Goal: Task Accomplishment & Management: Complete application form

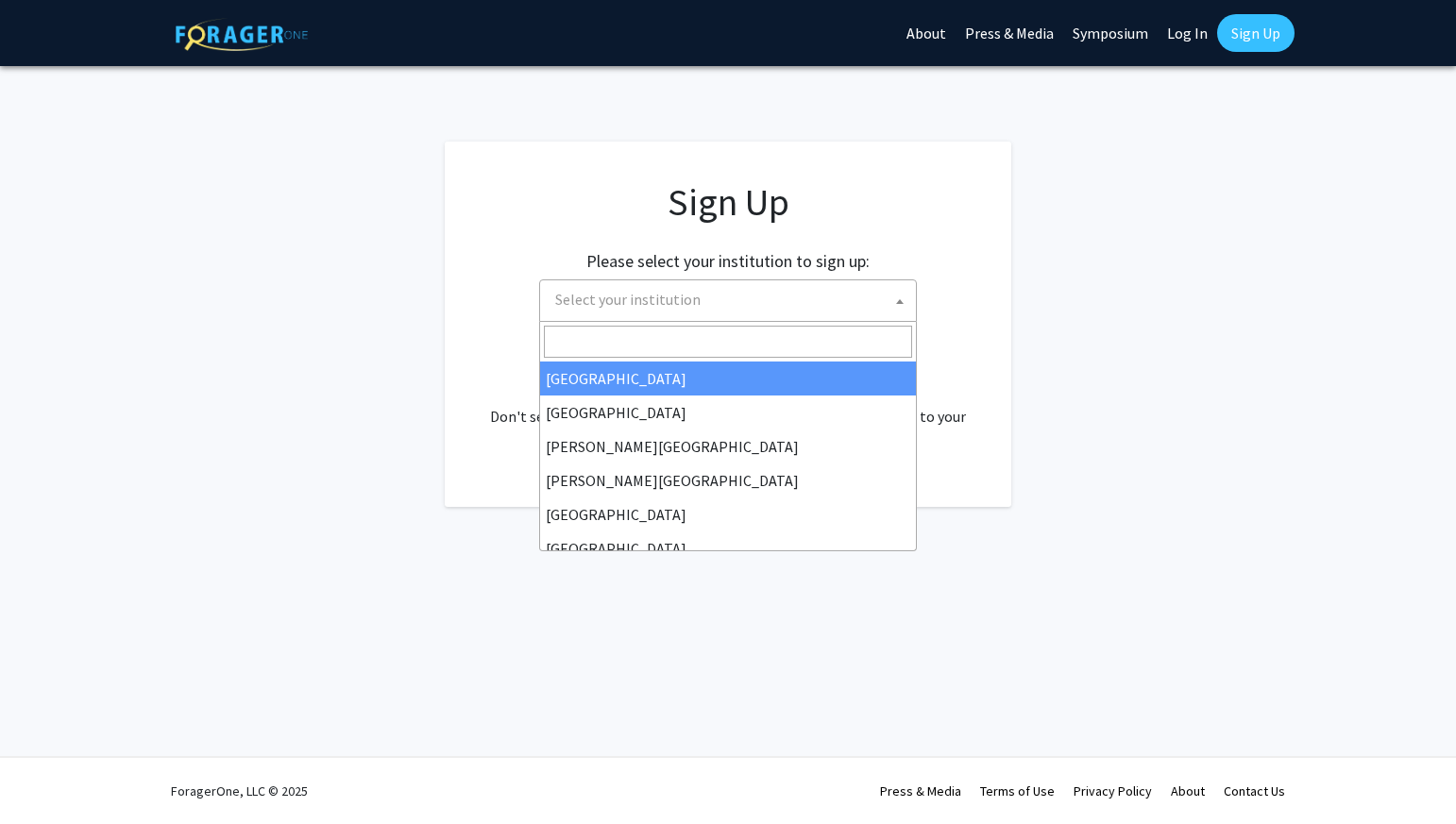
click at [845, 299] on span "Select your institution" at bounding box center [732, 299] width 368 height 39
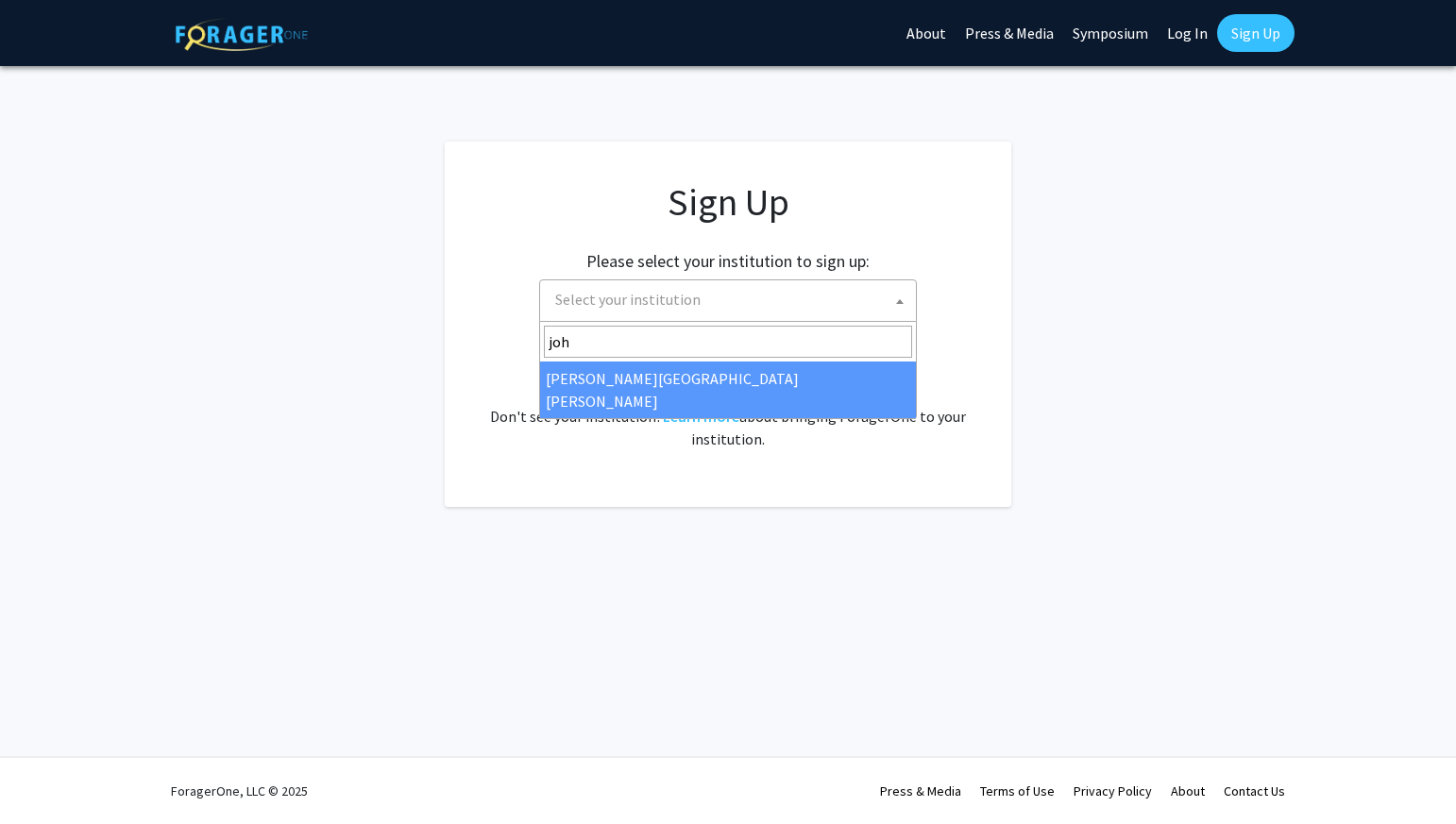
type input "joh"
click at [844, 358] on span "joh" at bounding box center [728, 342] width 375 height 40
select select "1"
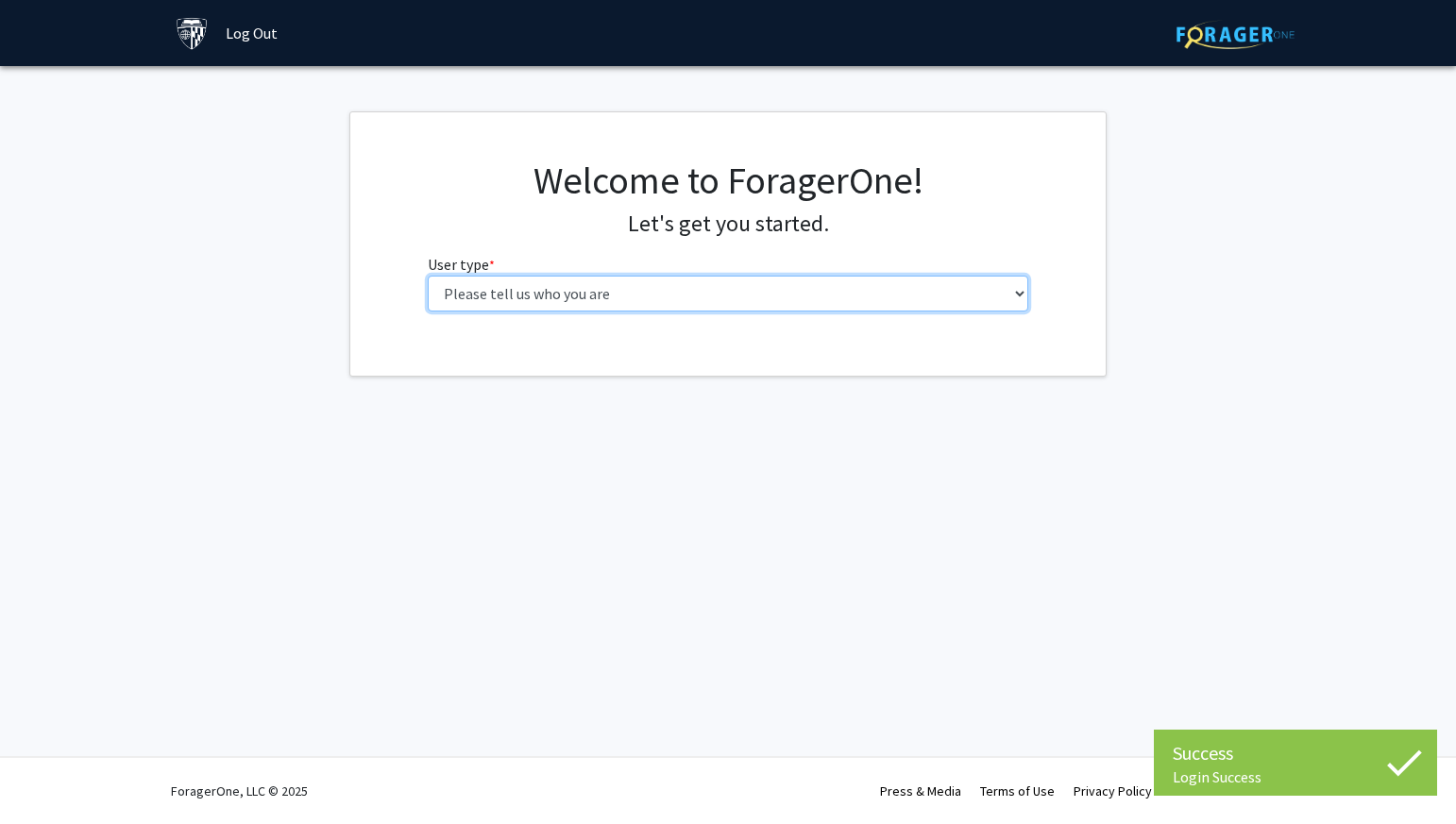
click at [749, 298] on select "Please tell us who you are Undergraduate Student Master's Student Doctoral Cand…" at bounding box center [729, 294] width 602 height 36
select select "2: masters"
click at [428, 276] on select "Please tell us who you are Undergraduate Student Master's Student Doctoral Cand…" at bounding box center [729, 294] width 602 height 36
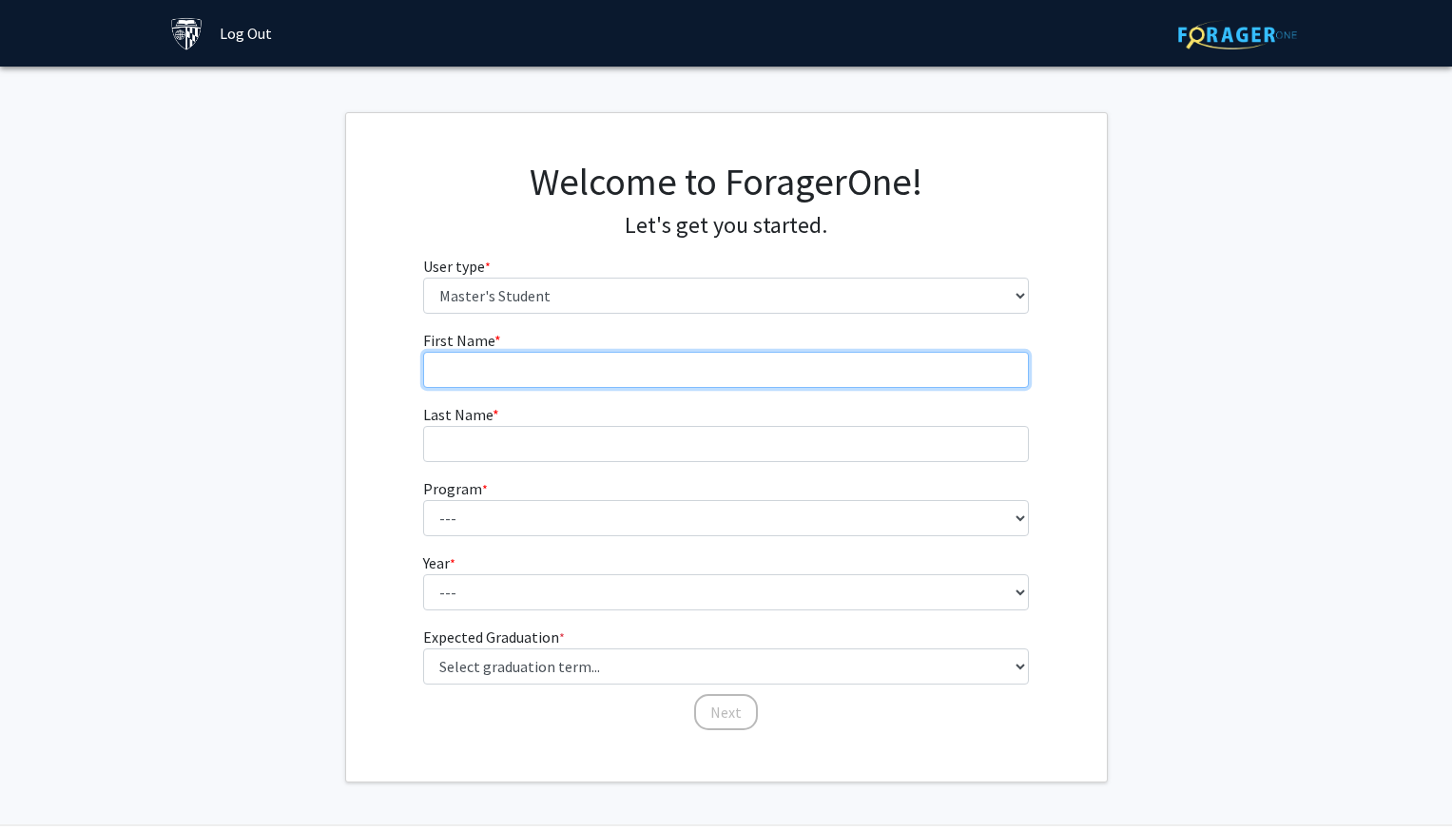
click at [877, 372] on input "First Name * required" at bounding box center [726, 370] width 606 height 36
type input "Omoyosola"
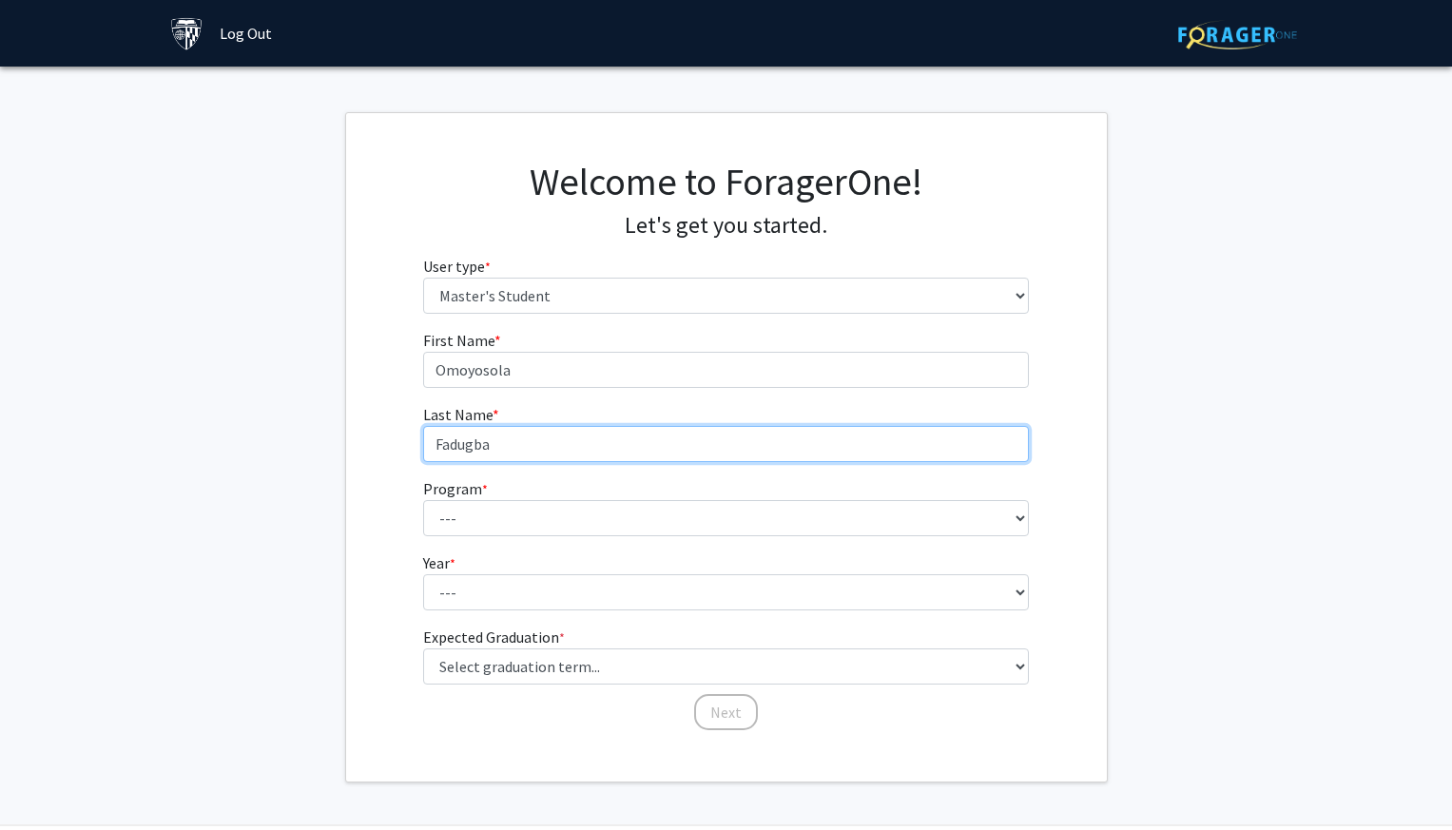
type input "Fadugba"
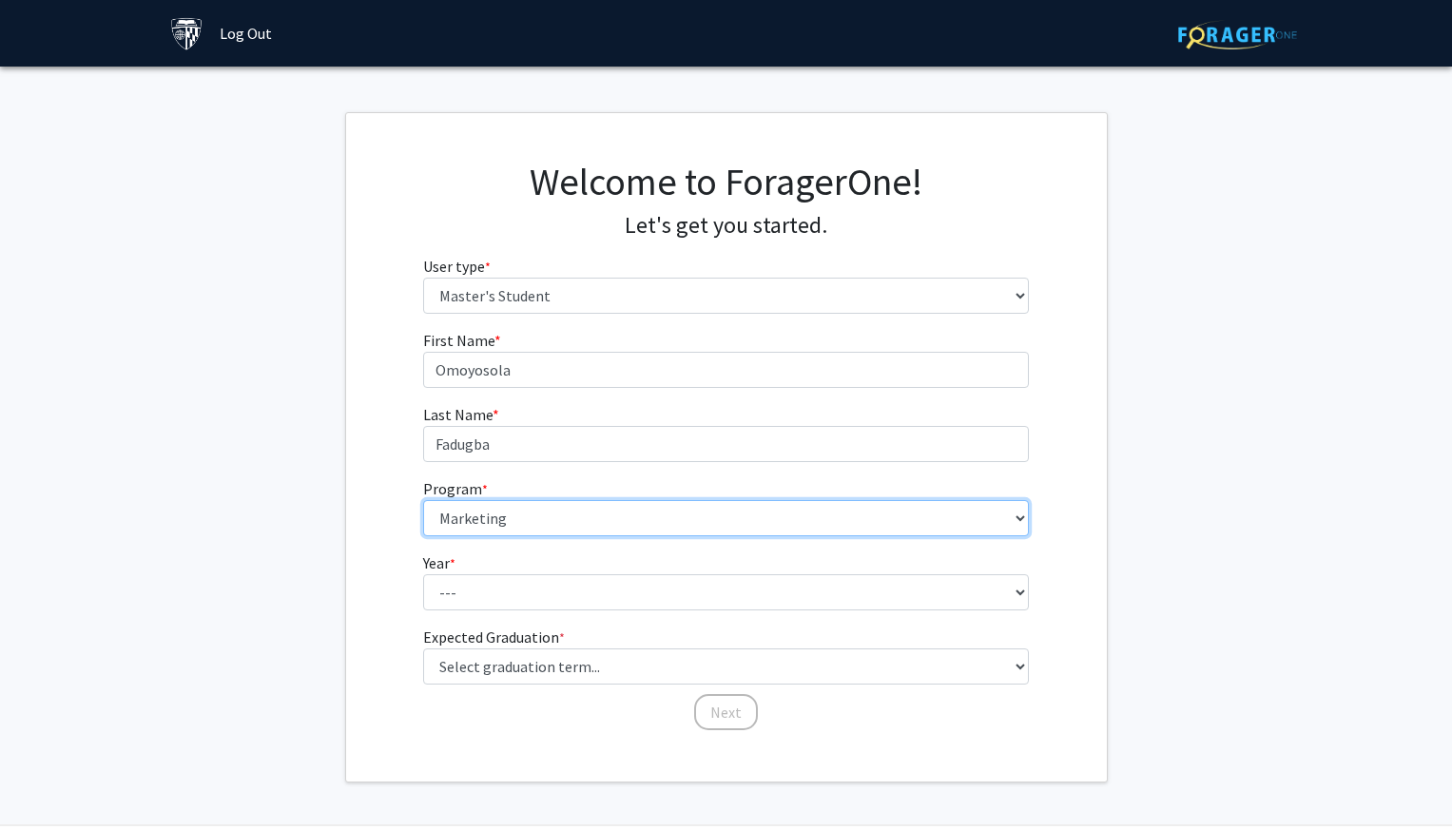
click at [766, 518] on select "--- Anatomy Education Applied and Computational Mathematics Applied Biomedical …" at bounding box center [726, 518] width 606 height 36
select select "29: 19"
click at [423, 500] on select "--- Anatomy Education Applied and Computational Mathematics Applied Biomedical …" at bounding box center [726, 518] width 606 height 36
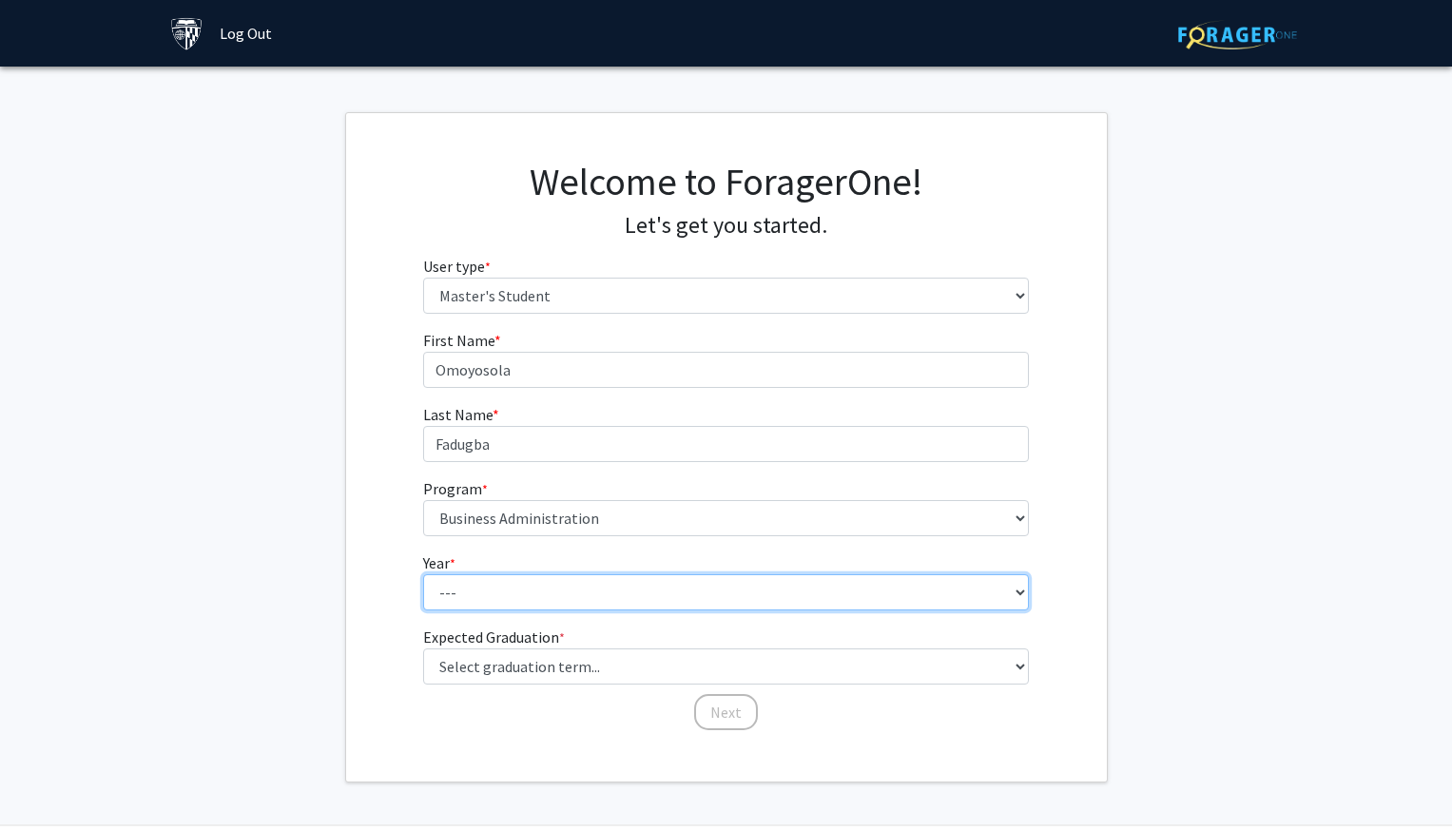
click at [705, 603] on select "--- First Year Second Year" at bounding box center [726, 592] width 606 height 36
select select "2: second_year"
click at [423, 574] on select "--- First Year Second Year" at bounding box center [726, 592] width 606 height 36
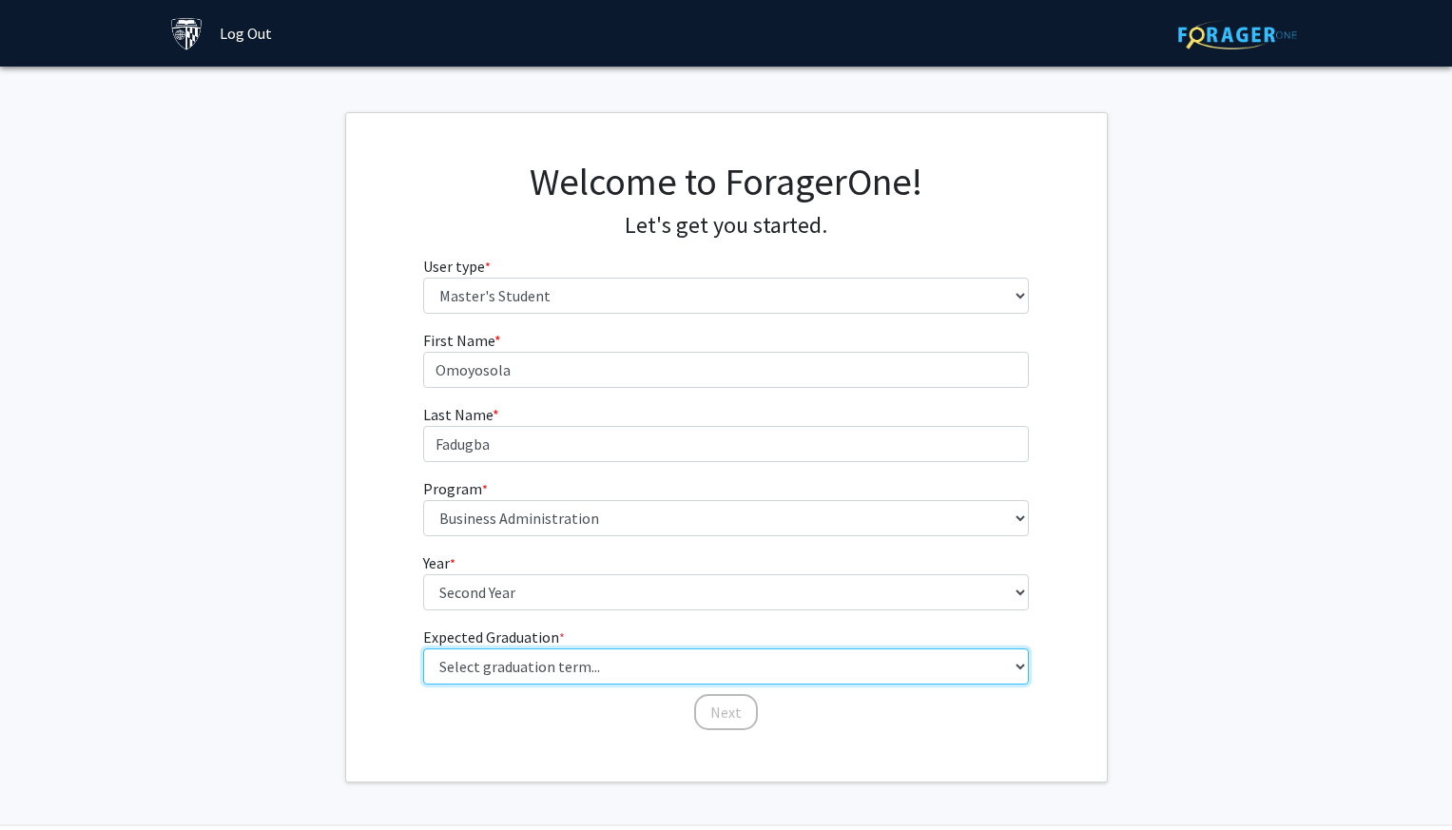
click at [683, 663] on select "Select graduation term... Spring 2025 Summer 2025 Fall 2025 Winter 2025 Spring …" at bounding box center [726, 666] width 606 height 36
select select "7: fall_2026"
click at [423, 648] on select "Select graduation term... Spring 2025 Summer 2025 Fall 2025 Winter 2025 Spring …" at bounding box center [726, 666] width 606 height 36
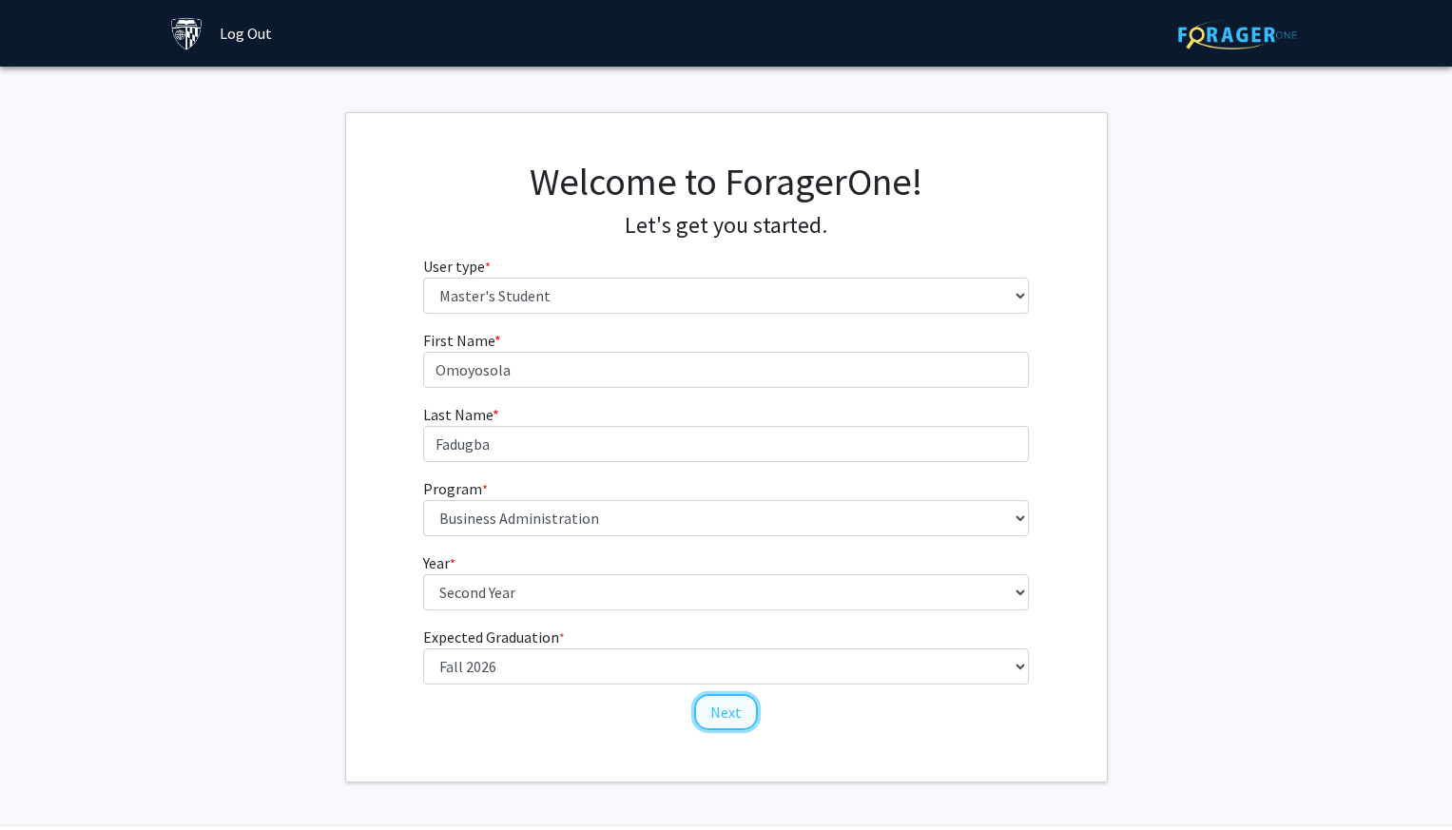
click at [716, 721] on button "Next" at bounding box center [726, 712] width 64 height 36
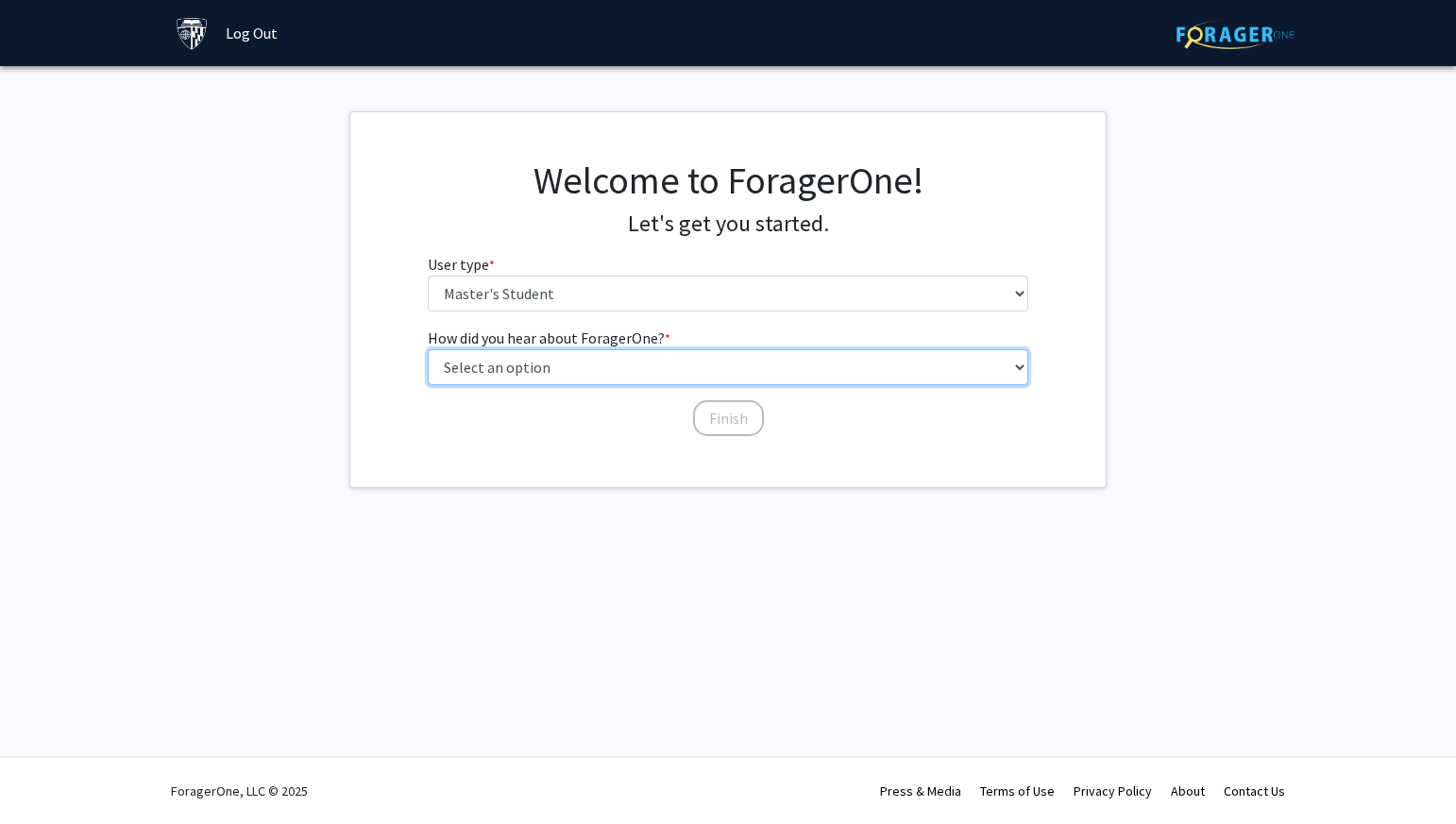
click at [653, 369] on select "Select an option Peer/student recommendation Faculty/staff recommendation Unive…" at bounding box center [729, 367] width 602 height 36
click at [428, 349] on select "Select an option Peer/student recommendation Faculty/staff recommendation Unive…" at bounding box center [729, 367] width 602 height 36
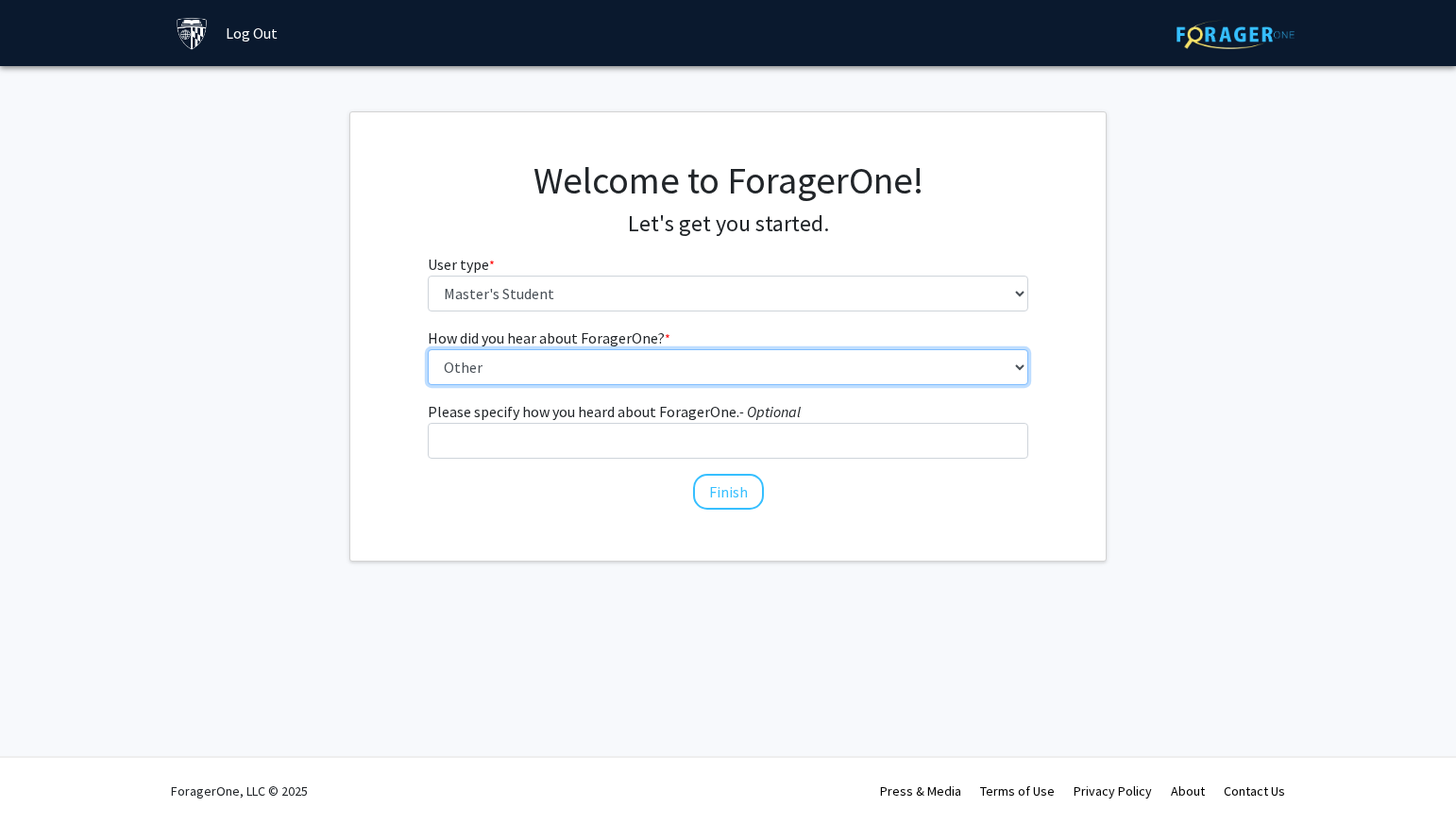
click at [724, 368] on select "Select an option Peer/student recommendation Faculty/staff recommendation Unive…" at bounding box center [729, 367] width 602 height 36
select select "3: university_website"
click at [428, 349] on select "Select an option Peer/student recommendation Faculty/staff recommendation Unive…" at bounding box center [729, 367] width 602 height 36
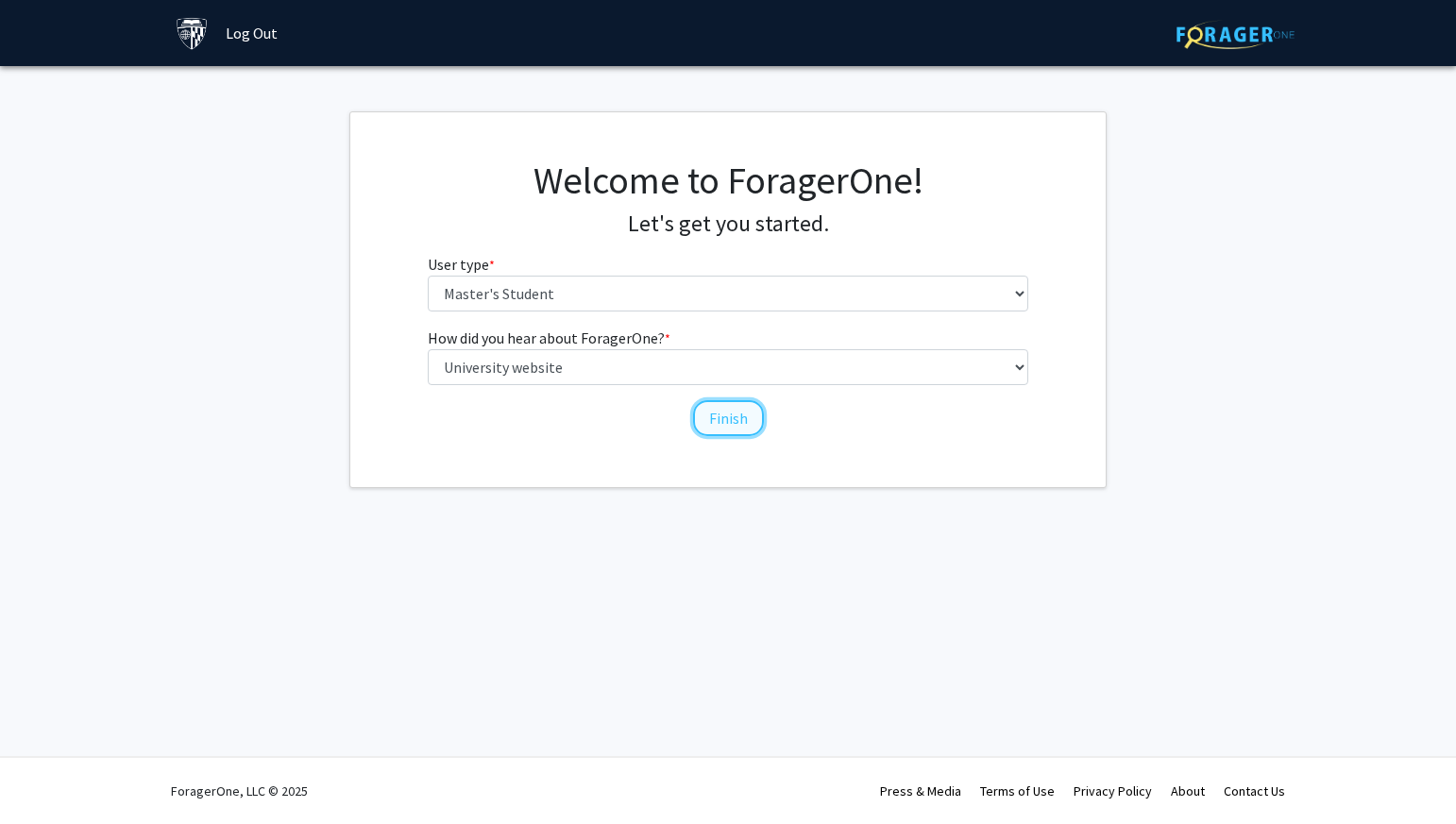
click at [722, 414] on button "Finish" at bounding box center [728, 418] width 71 height 36
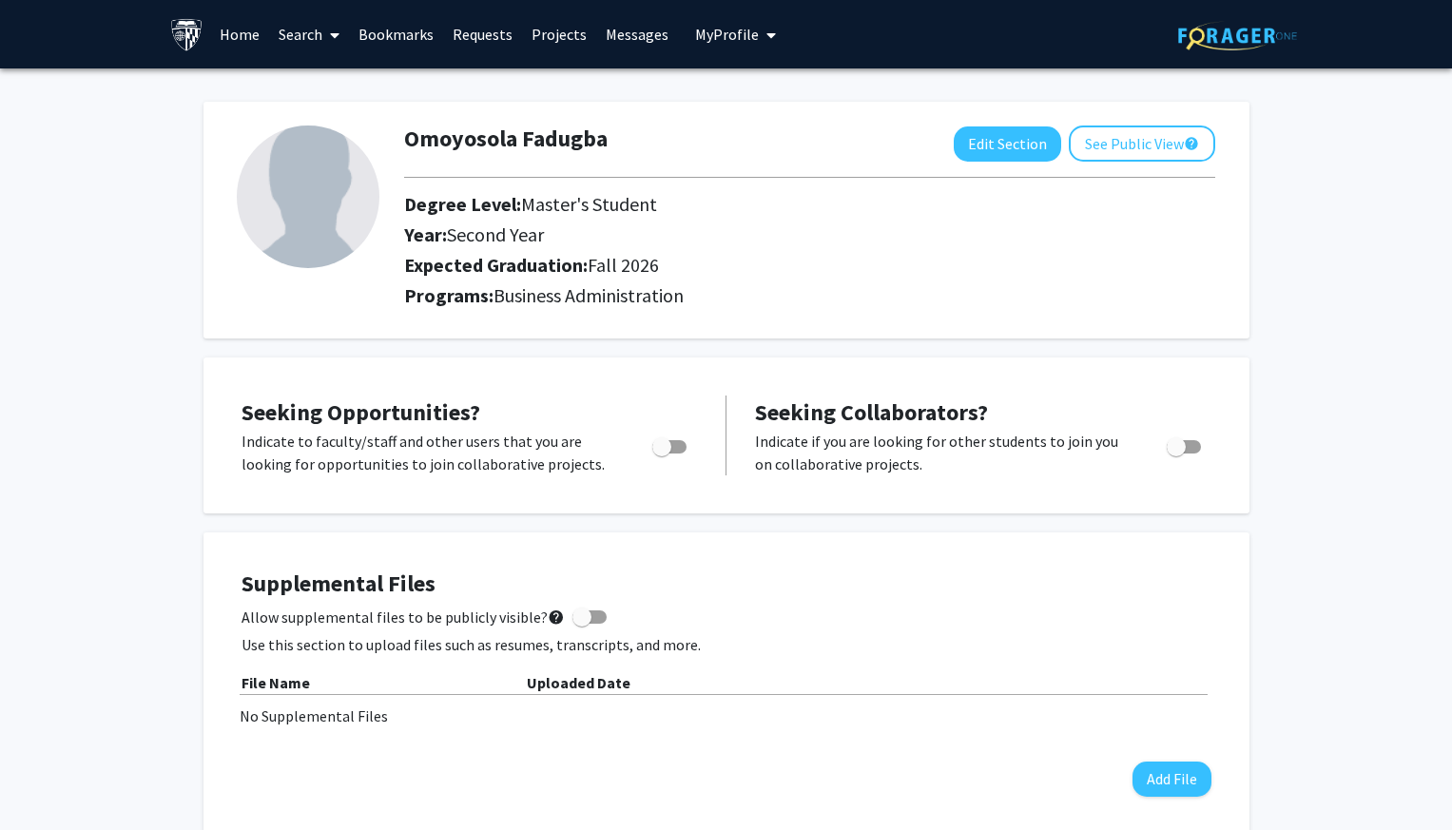
click at [530, 26] on link "Projects" at bounding box center [559, 34] width 74 height 67
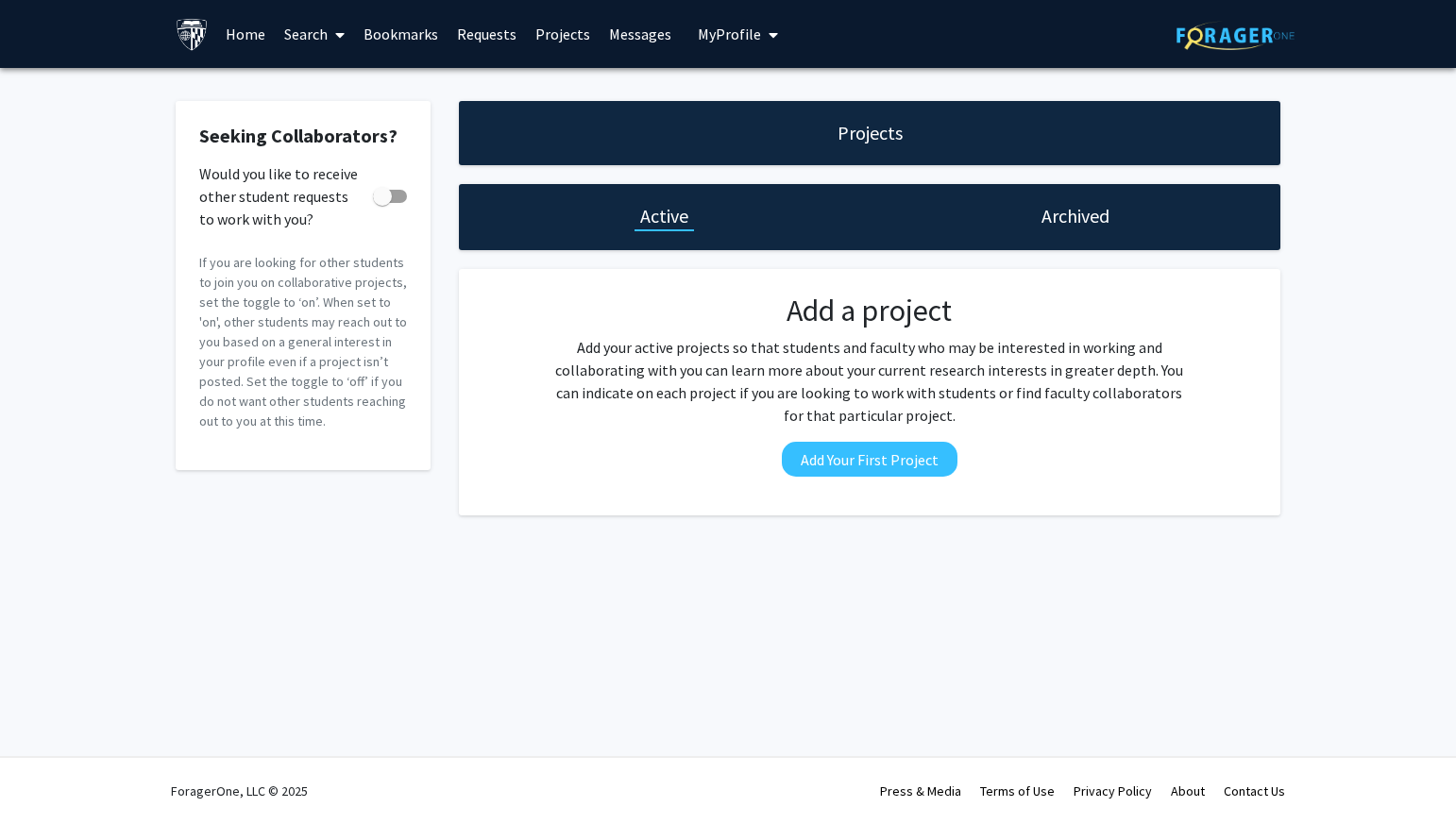
click at [500, 39] on link "Requests" at bounding box center [487, 34] width 78 height 67
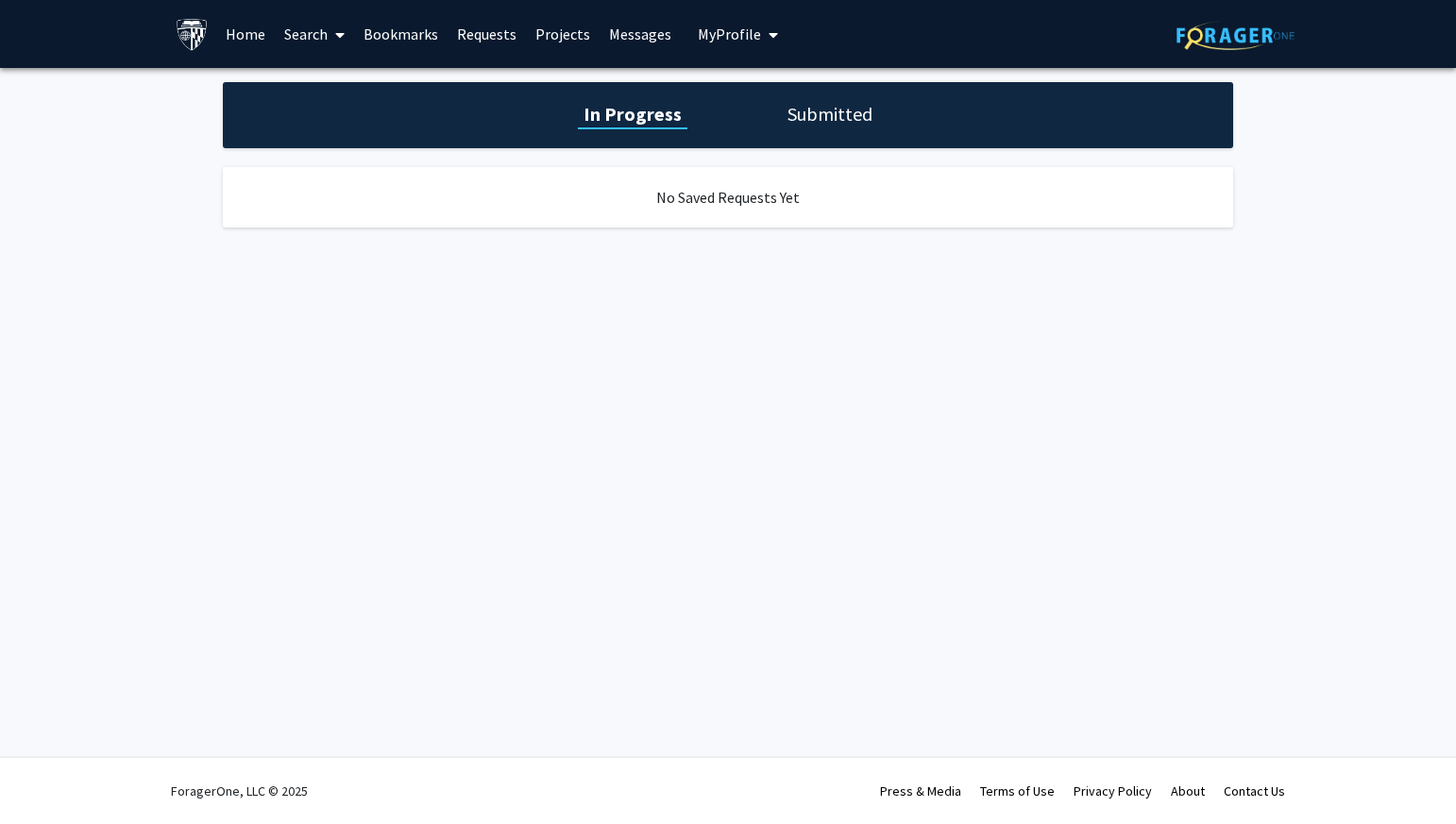
click at [859, 124] on h1 "Submitted" at bounding box center [829, 114] width 96 height 27
click at [404, 30] on link "Bookmarks" at bounding box center [401, 34] width 93 height 67
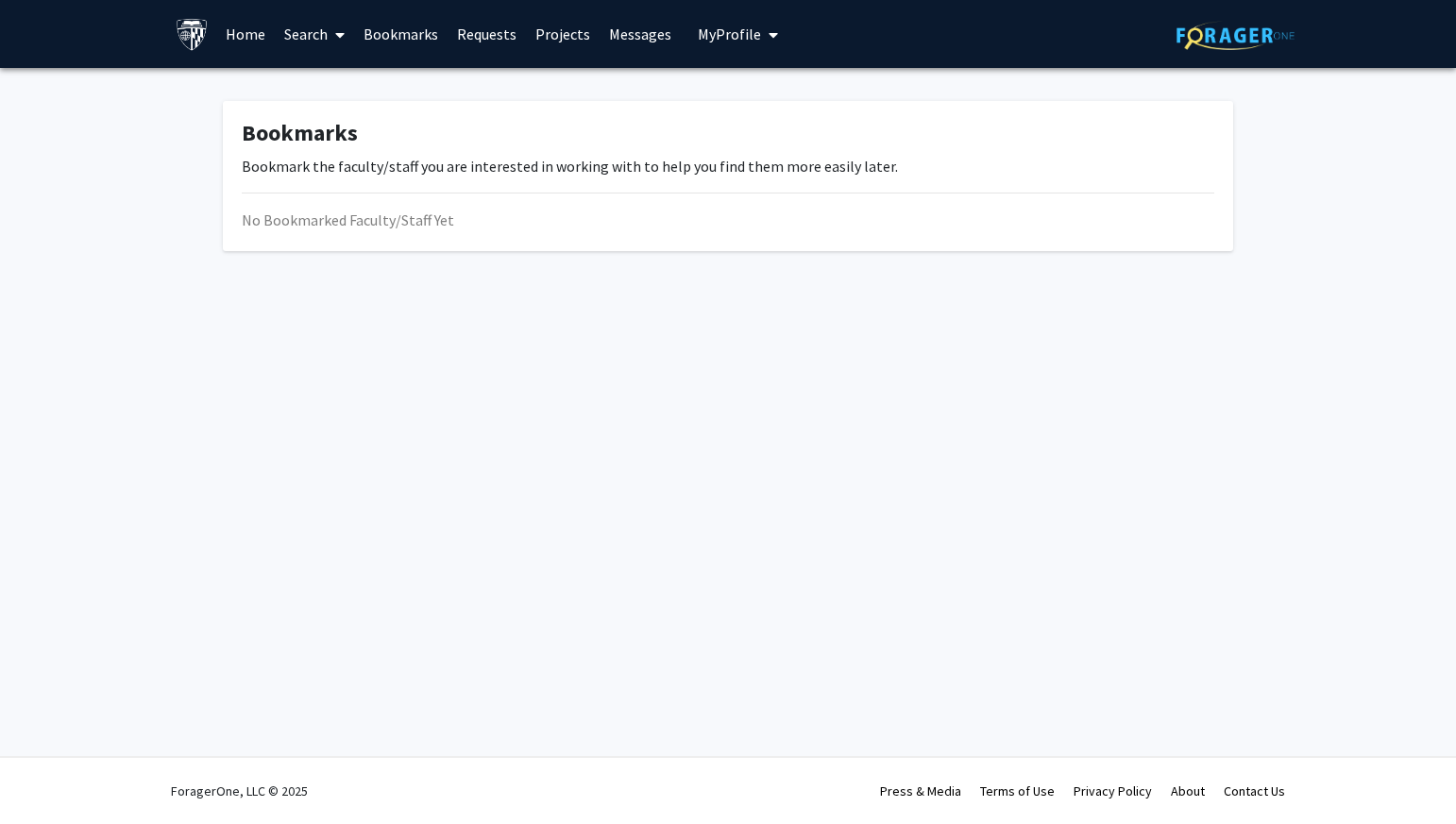
click at [256, 33] on link "Home" at bounding box center [245, 34] width 59 height 67
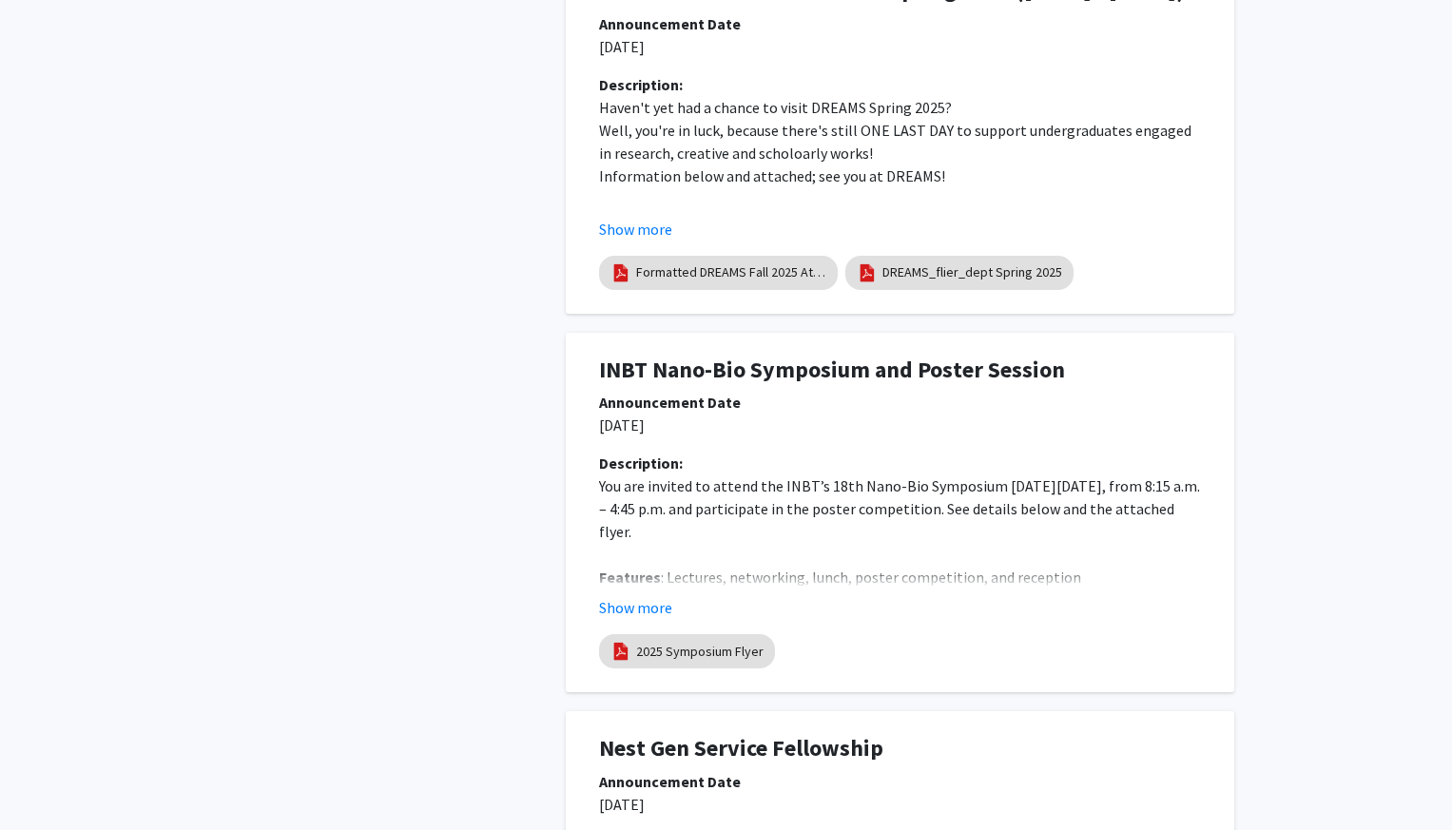
scroll to position [2207, 0]
